Goal: Task Accomplishment & Management: Use online tool/utility

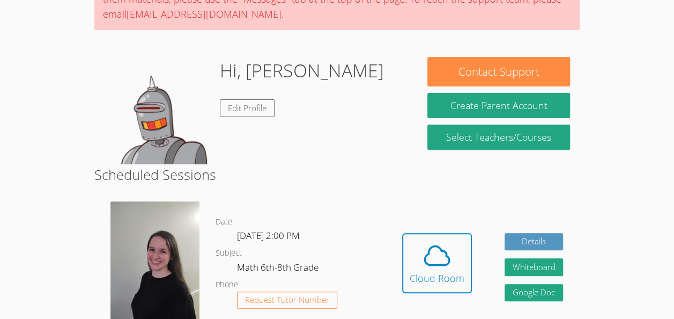
scroll to position [176, 0]
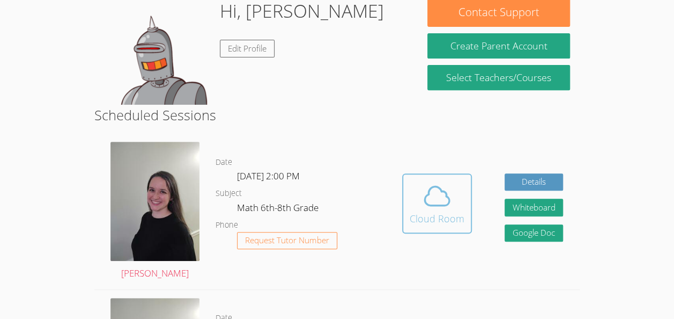
click at [432, 217] on div "Cloud Room" at bounding box center [437, 218] width 55 height 15
click at [427, 201] on icon at bounding box center [437, 196] width 30 height 30
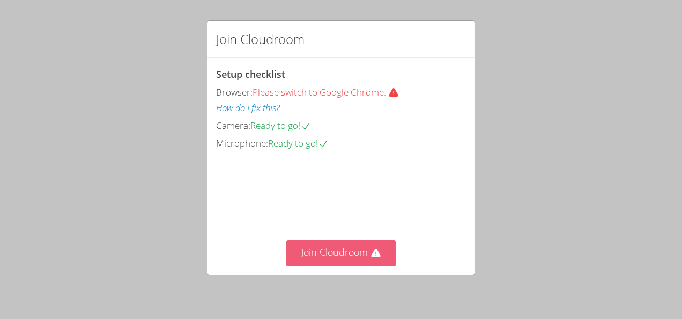
click at [360, 265] on button "Join Cloudroom" at bounding box center [341, 253] width 110 height 26
click at [314, 255] on button "Join Cloudroom" at bounding box center [341, 253] width 110 height 26
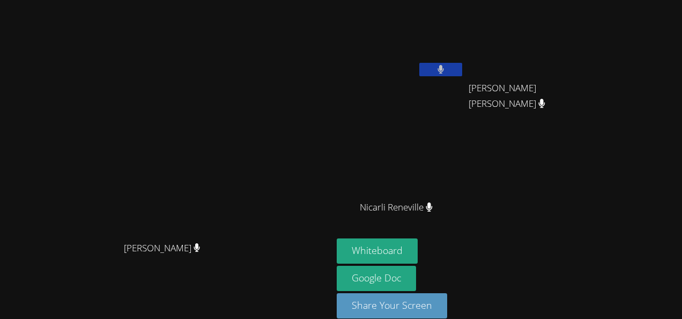
scroll to position [13, 0]
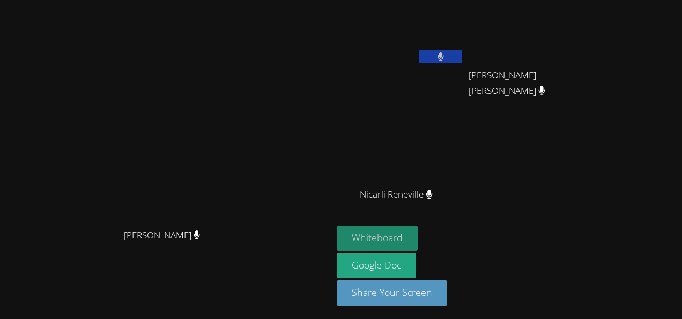
click at [418, 231] on button "Whiteboard" at bounding box center [377, 237] width 81 height 25
